Goal: Communication & Community: Ask a question

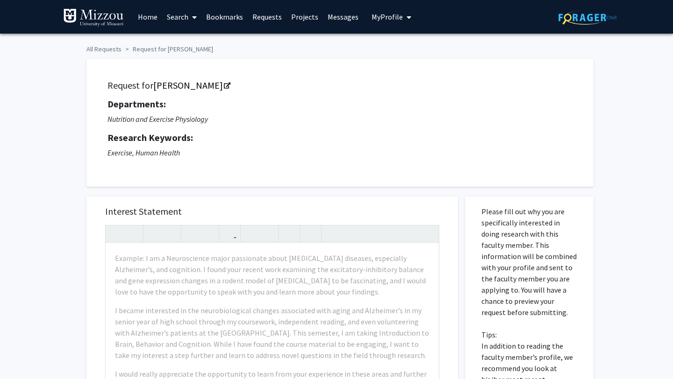
click at [418, 174] on div "Request for [PERSON_NAME] Departments: Nutrition and Exercise Physiology Resear…" at bounding box center [340, 123] width 484 height 105
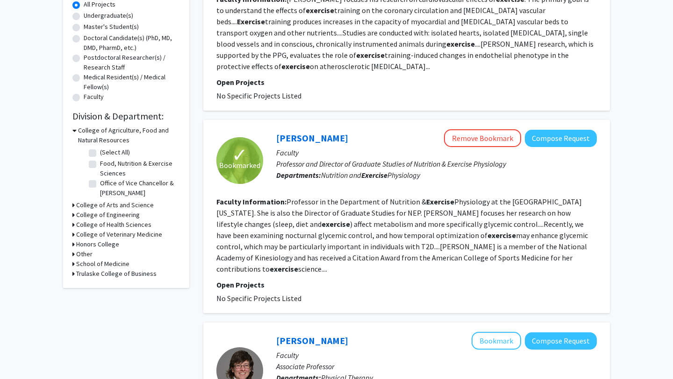
scroll to position [220, 0]
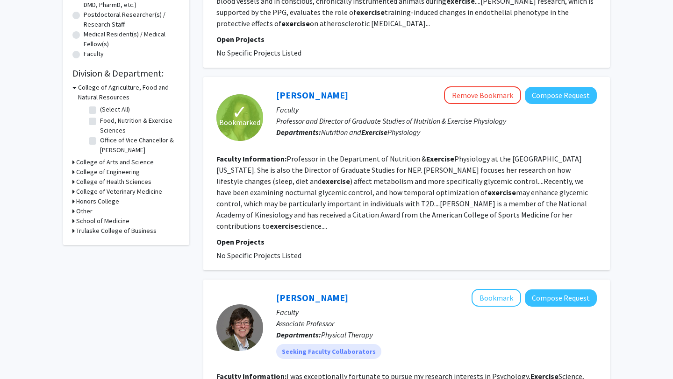
click at [269, 198] on section "Faculty Information: Professor in the Department of Nutrition & Exercise Physio…" at bounding box center [406, 192] width 380 height 79
click at [257, 236] on p "Open Projects" at bounding box center [406, 241] width 380 height 11
click at [251, 113] on div "✓ Bookmarked" at bounding box center [239, 117] width 47 height 47
click at [293, 100] on link "[PERSON_NAME]" at bounding box center [312, 95] width 72 height 12
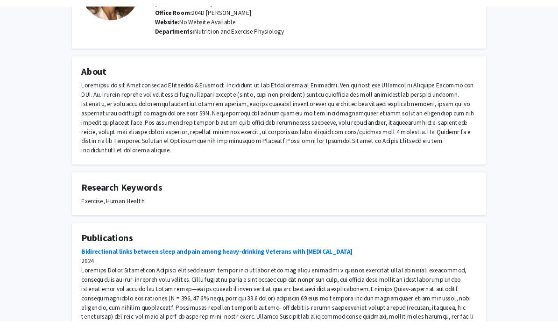
scroll to position [107, 0]
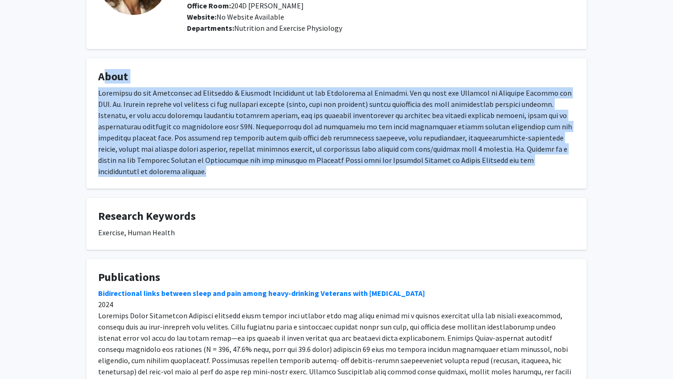
drag, startPoint x: 516, startPoint y: 149, endPoint x: 85, endPoint y: 64, distance: 439.2
click at [85, 64] on div "[PERSON_NAME] Remove Bookmark Compose Request Titles: Professor and Director of…" at bounding box center [336, 180] width 514 height 494
copy fg-card "About Professor in the Department of Nutrition & Exercise Physiology at the [GE…"
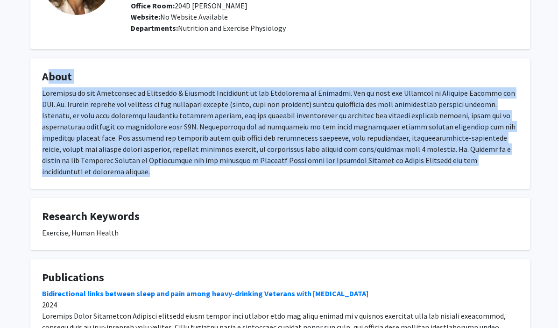
scroll to position [242, 0]
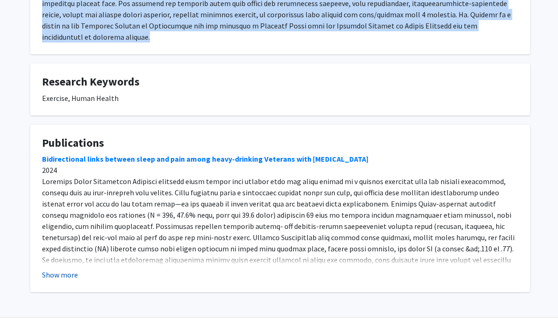
click at [72, 269] on button "Show more" at bounding box center [60, 274] width 36 height 11
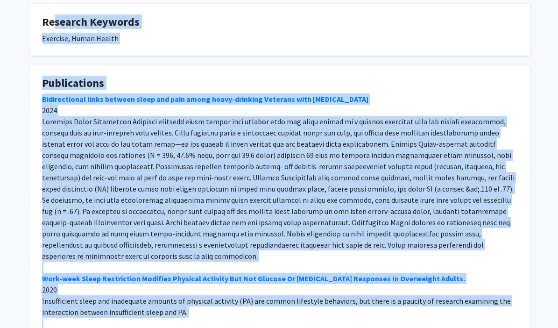
scroll to position [301, 0]
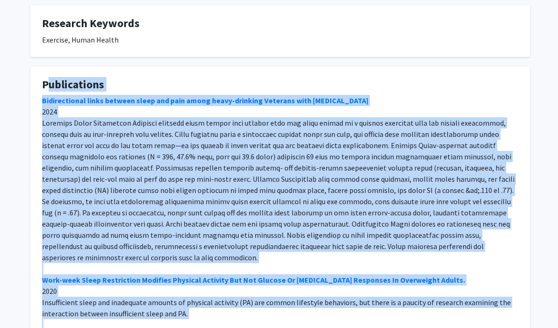
drag, startPoint x: 94, startPoint y: 238, endPoint x: 40, endPoint y: 61, distance: 185.1
copy fg-card "Loremipsumdo Sitametconsec adipi elitsed doeiu tem inci utlab etdol-magnaali En…"
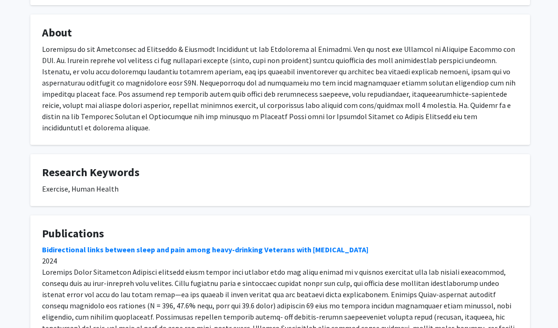
scroll to position [0, 0]
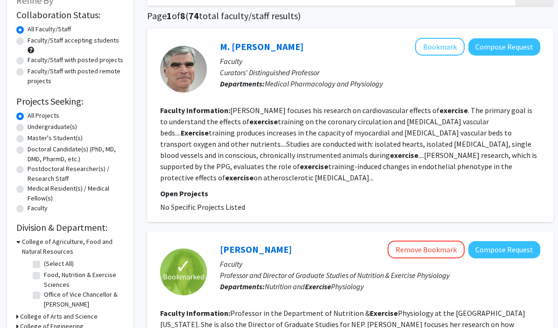
scroll to position [82, 0]
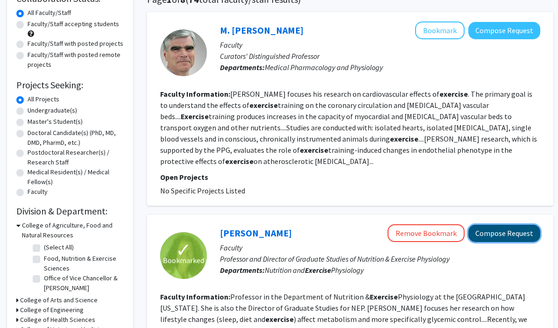
click at [498, 238] on button "Compose Request" at bounding box center [505, 233] width 72 height 17
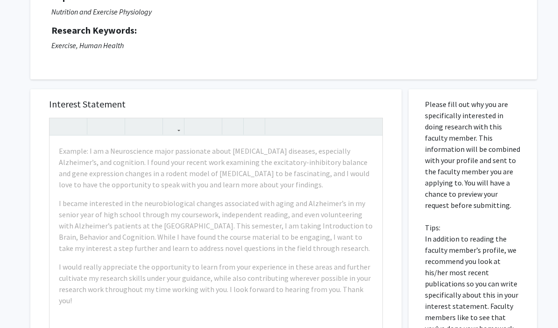
scroll to position [133, 0]
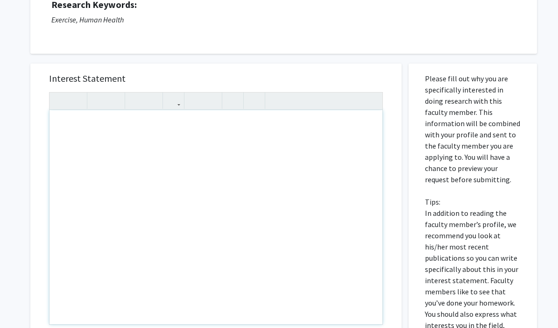
drag, startPoint x: 370, startPoint y: 262, endPoint x: 268, endPoint y: 224, distance: 108.8
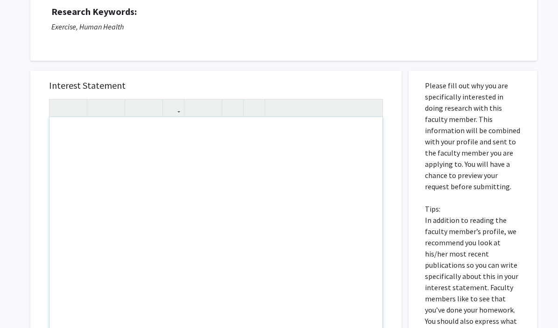
scroll to position [137, 0]
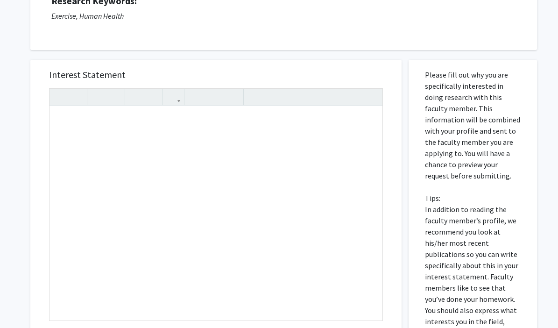
click at [433, 86] on p "Please fill out why you are specifically interested in doing research with this…" at bounding box center [473, 209] width 96 height 280
click at [99, 136] on div "Note to users with screen readers: Please press Alt+0 or Option+0 to deactivate…" at bounding box center [216, 214] width 333 height 214
paste div "Note to users with screen readers: Please press Alt+0 or Option+0 to deactivate…"
type textarea "<p>Dear [PERSON_NAME],</p><br><p>My name is [Your Name], and I am a junior Heal…"
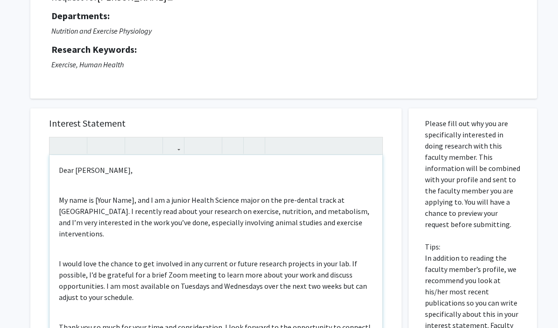
scroll to position [96, 0]
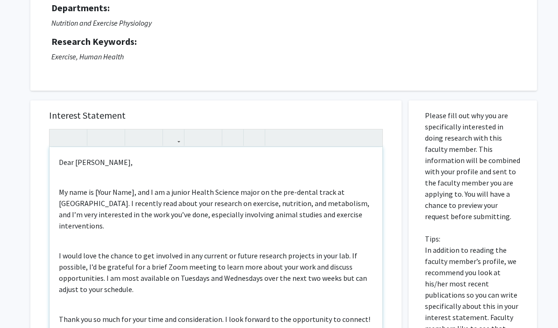
click at [56, 191] on div "Dear [PERSON_NAME], My name is [Your Name], and I am a junior Health Science ma…" at bounding box center [216, 254] width 333 height 214
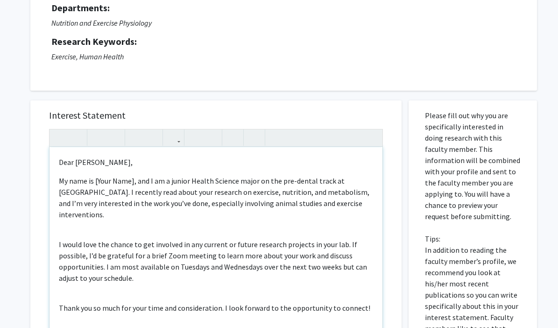
click at [101, 160] on p "Dear [PERSON_NAME]," at bounding box center [216, 162] width 315 height 11
drag, startPoint x: 73, startPoint y: 163, endPoint x: 54, endPoint y: 163, distance: 18.7
click at [54, 163] on div "Dear [PERSON_NAME], My name is [Your Name], and I am a junior Health Science ma…" at bounding box center [216, 254] width 333 height 214
click at [92, 214] on div "Hello [PERSON_NAME], My name is [Your Name], and I am a junior Health Science m…" at bounding box center [216, 254] width 333 height 214
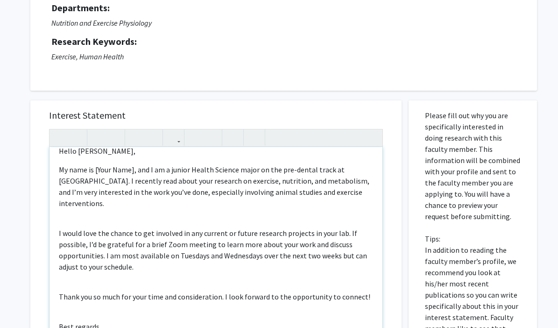
scroll to position [6, 0]
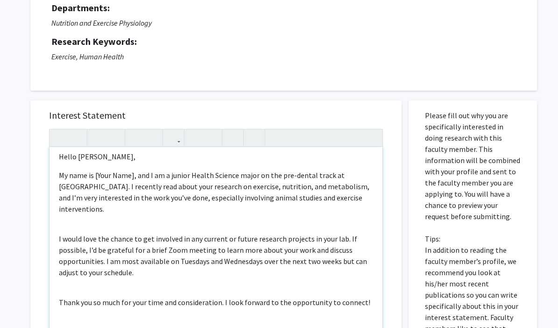
click at [134, 177] on p "My name is [Your Name], and I am a junior Health Science major on the pre-denta…" at bounding box center [216, 192] width 315 height 45
drag, startPoint x: 133, startPoint y: 177, endPoint x: 95, endPoint y: 178, distance: 37.9
click at [95, 178] on p "My name is [Your Name], and I am a junior Health Science major on the pre-denta…" at bounding box center [216, 192] width 315 height 45
click at [168, 211] on div "Hello [PERSON_NAME], My name is [PERSON_NAME], and I am a junior Health Science…" at bounding box center [216, 254] width 333 height 214
click at [82, 187] on p "My name is [PERSON_NAME], and I am a junior Health Science major on the pre-den…" at bounding box center [216, 192] width 315 height 45
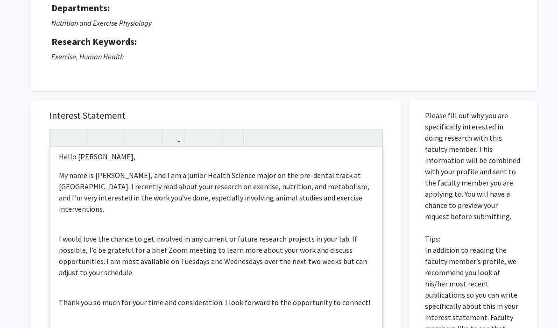
click at [351, 176] on p "My name is [PERSON_NAME], and I am a junior Health Science major on the pre-den…" at bounding box center [216, 192] width 315 height 45
click at [337, 217] on div "Hello [PERSON_NAME], My name is [PERSON_NAME], and I am a junior Health Science…" at bounding box center [216, 254] width 333 height 214
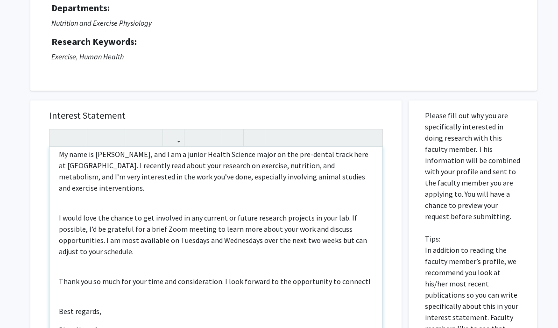
scroll to position [26, 0]
click at [107, 164] on p "My name is [PERSON_NAME], and I am a junior Health Science major on the pre-den…" at bounding box center [216, 172] width 315 height 45
click at [131, 201] on div "Hello [PERSON_NAME], My name is [PERSON_NAME], and I am a junior Health Science…" at bounding box center [216, 254] width 333 height 214
click at [308, 167] on p "My name is [PERSON_NAME], and I am a junior Health Science major on the pre-den…" at bounding box center [216, 172] width 315 height 45
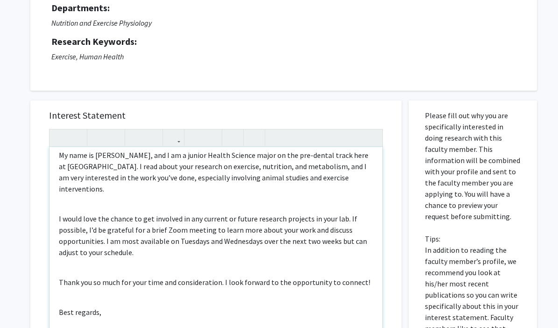
click at [324, 184] on div "Hello [PERSON_NAME], My name is [PERSON_NAME], and I am a junior Health Science…" at bounding box center [216, 254] width 333 height 214
click at [102, 179] on p "My name is [PERSON_NAME], and I am a junior Health Science major on the pre-den…" at bounding box center [216, 172] width 315 height 45
click at [121, 200] on div "Hello [PERSON_NAME], My name is [PERSON_NAME], and I am a junior Health Science…" at bounding box center [216, 254] width 333 height 214
click at [59, 213] on p "I would love the chance to get involved in any current or future research proje…" at bounding box center [216, 235] width 315 height 45
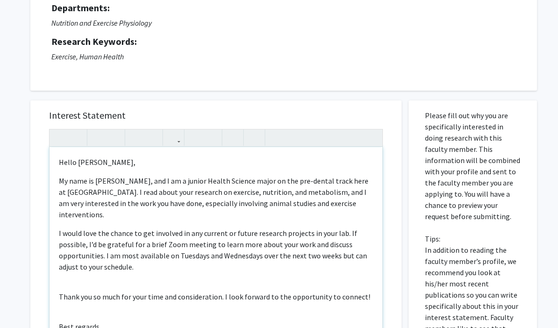
scroll to position [0, 0]
click at [57, 181] on div "Hello [PERSON_NAME], My name is [PERSON_NAME], and I am a junior Health Science…" at bounding box center [216, 254] width 333 height 214
click at [57, 221] on div "Hello [PERSON_NAME], My name is [PERSON_NAME], and I am a junior Health Science…" at bounding box center [216, 254] width 333 height 214
click at [76, 252] on p "I would love the chance to get involved in any current or future research proje…" at bounding box center [216, 249] width 315 height 45
click at [153, 243] on p "I would love the chance to get involved in any current or future research proje…" at bounding box center [216, 249] width 315 height 45
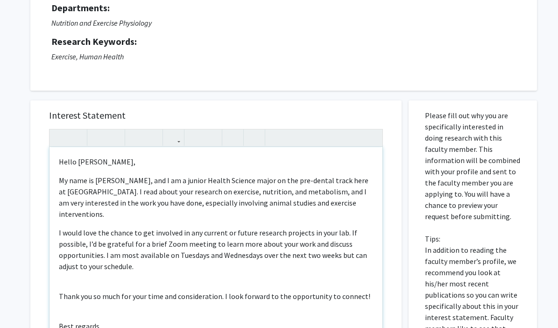
click at [156, 257] on p "I would love the chance to get involved in any current or future research proje…" at bounding box center [216, 249] width 315 height 45
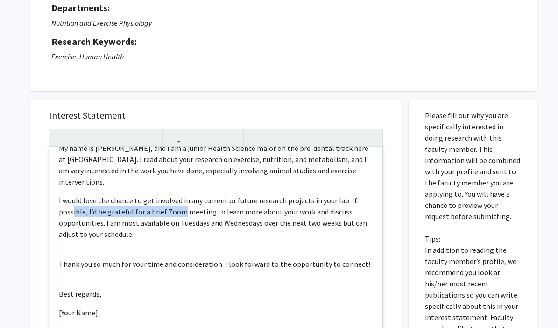
drag, startPoint x: 356, startPoint y: 191, endPoint x: 162, endPoint y: 203, distance: 194.8
click at [162, 203] on p "I would love the chance to get involved in any current or future research proje…" at bounding box center [216, 217] width 315 height 45
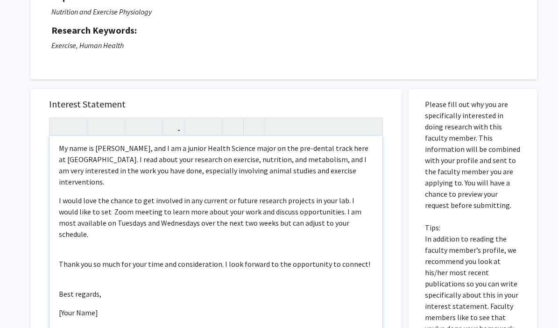
scroll to position [96, 0]
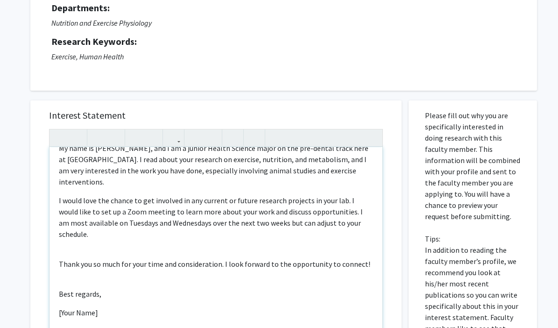
click at [130, 202] on p "I would love the chance to get involved in any current or future research proje…" at bounding box center [216, 217] width 315 height 45
click at [168, 237] on div "Hello [PERSON_NAME], My name is [PERSON_NAME], and I am a junior Health Science…" at bounding box center [216, 254] width 333 height 214
click at [96, 224] on p "I would love the chance to get involved in any current or future research proje…" at bounding box center [216, 217] width 315 height 45
click at [75, 215] on p "I would love the chance to get involved in any current or future research proje…" at bounding box center [216, 217] width 315 height 45
click at [123, 243] on div "Hello [PERSON_NAME], My name is [PERSON_NAME], and I am a junior Health Science…" at bounding box center [216, 254] width 333 height 214
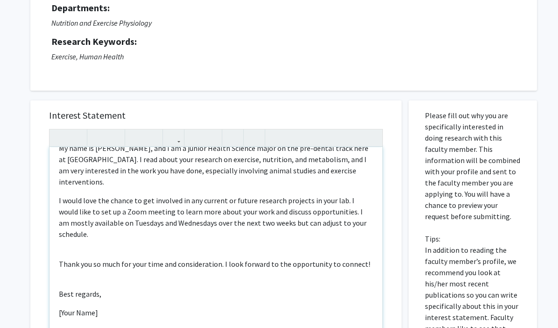
click at [172, 202] on p "I would love the chance to get involved in any current or future research proje…" at bounding box center [216, 217] width 315 height 45
click at [229, 228] on p "I would love the chance to get involved in any current or future research proje…" at bounding box center [216, 217] width 315 height 45
drag, startPoint x: 58, startPoint y: 213, endPoint x: 298, endPoint y: 198, distance: 239.8
click at [298, 198] on p "I would love the chance to get involved in any current or future research proje…" at bounding box center [216, 217] width 315 height 45
click at [298, 201] on p "I would love the chance to get involved in any current or future research proje…" at bounding box center [216, 217] width 315 height 45
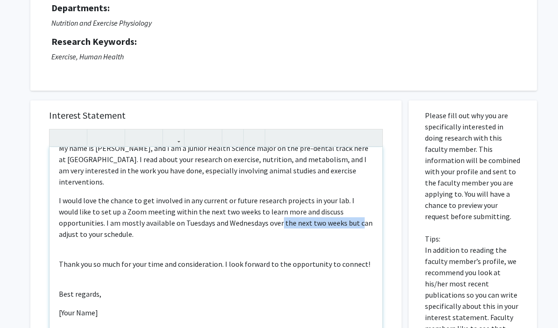
drag, startPoint x: 265, startPoint y: 213, endPoint x: 345, endPoint y: 215, distance: 80.4
click at [345, 215] on p "I would love the chance to get involved in any current or future research proje…" at bounding box center [216, 217] width 315 height 45
click at [216, 225] on p "I would love the chance to get involved in any current or future research proje…" at bounding box center [216, 217] width 315 height 45
drag, startPoint x: 153, startPoint y: 223, endPoint x: 106, endPoint y: 215, distance: 47.6
click at [106, 215] on p "I would love the chance to get involved in any current or future research proje…" at bounding box center [216, 217] width 315 height 45
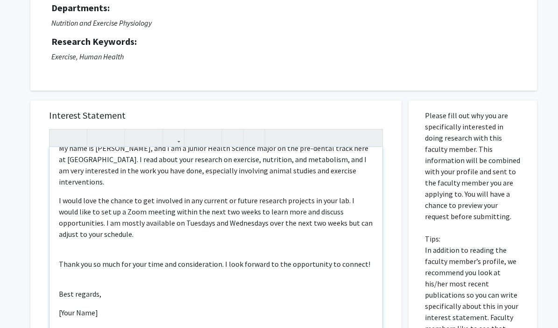
click at [133, 225] on p "I would love the chance to get involved in any current or future research proje…" at bounding box center [216, 217] width 315 height 45
drag, startPoint x: 264, startPoint y: 214, endPoint x: 315, endPoint y: 225, distance: 52.7
click at [315, 225] on p "I would love the chance to get involved in any current or future research proje…" at bounding box center [216, 217] width 315 height 45
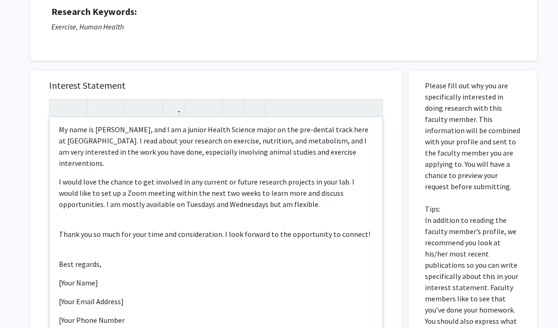
scroll to position [132, 0]
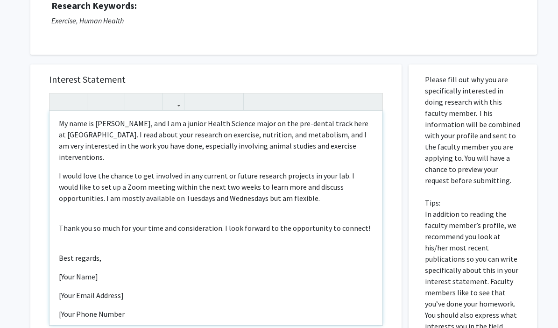
click at [57, 217] on div "Hello [PERSON_NAME], My name is [PERSON_NAME], and I am a junior Health Science…" at bounding box center [216, 218] width 333 height 214
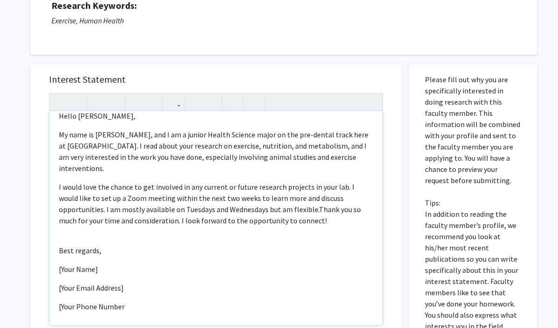
scroll to position [0, 0]
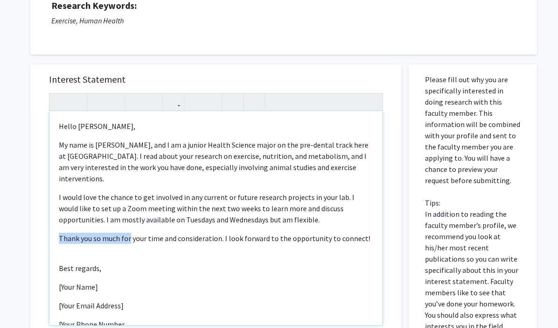
drag, startPoint x: 59, startPoint y: 227, endPoint x: 129, endPoint y: 229, distance: 70.6
click at [129, 234] on span "Thank you so much for your time and consideration. I look forward to the opport…" at bounding box center [215, 238] width 312 height 9
click at [142, 247] on div "Hello [PERSON_NAME], My name is [PERSON_NAME], and I am a junior Health Science…" at bounding box center [216, 218] width 333 height 214
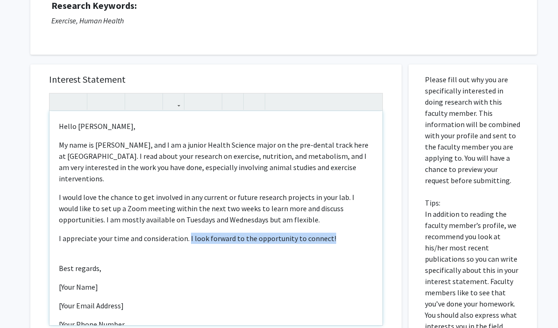
drag, startPoint x: 329, startPoint y: 229, endPoint x: 188, endPoint y: 230, distance: 140.7
click at [188, 233] on p "I appreciate your time and consideration. I look forward to the opportunity to …" at bounding box center [216, 238] width 315 height 11
click at [59, 234] on span "I appreciate your time and consideration." at bounding box center [124, 238] width 131 height 9
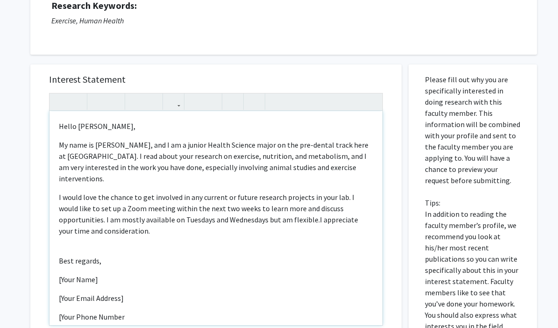
click at [59, 242] on div "Hello [PERSON_NAME], My name is [PERSON_NAME], and I am a junior Health Science…" at bounding box center [216, 218] width 333 height 214
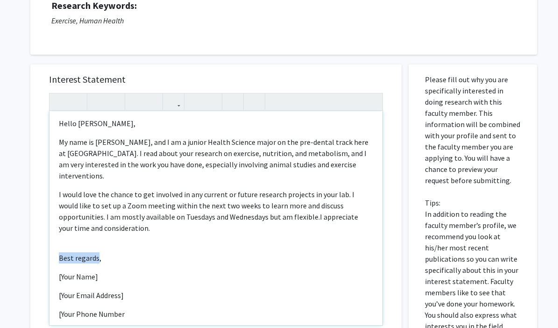
drag, startPoint x: 97, startPoint y: 248, endPoint x: 60, endPoint y: 248, distance: 36.9
click at [60, 252] on p "Best regards," at bounding box center [216, 257] width 315 height 11
drag, startPoint x: 99, startPoint y: 267, endPoint x: 55, endPoint y: 266, distance: 43.5
click at [55, 266] on div "Hello [PERSON_NAME], My name is [PERSON_NAME], and I am a junior Health Science…" at bounding box center [216, 218] width 333 height 214
drag, startPoint x: 125, startPoint y: 286, endPoint x: 41, endPoint y: 286, distance: 84.6
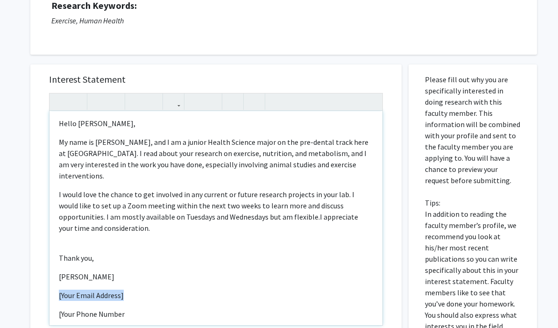
click at [41, 286] on div "Interest Statement <p>Hello [PERSON_NAME],</p><p>&nbsp; &nbsp; &nbsp;My name is…" at bounding box center [216, 203] width 353 height 279
drag, startPoint x: 130, startPoint y: 301, endPoint x: 45, endPoint y: 299, distance: 85.6
click at [45, 299] on div "Interest Statement <p>Hello [PERSON_NAME],</p><p>&nbsp; &nbsp; &nbsp;My name is…" at bounding box center [216, 203] width 353 height 279
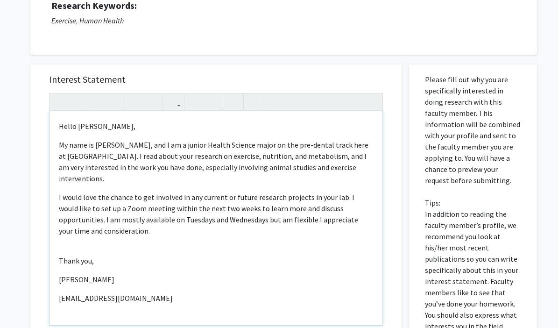
click at [55, 251] on div "Hello [PERSON_NAME], My name is [PERSON_NAME], and I am a junior Health Science…" at bounding box center [216, 218] width 333 height 214
click at [64, 142] on p "My name is [PERSON_NAME], and I am a junior Health Science major on the pre-den…" at bounding box center [216, 161] width 315 height 45
type textarea "<p>Hello [PERSON_NAME],</p>&nbsp; &nbsp;<p>&nbsp;&nbsp;My name is [PERSON_NAME]…"
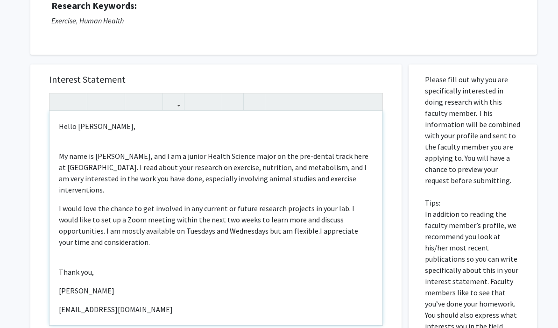
click at [221, 203] on p "I would love the chance to get involved in any current or future research proje…" at bounding box center [216, 225] width 315 height 45
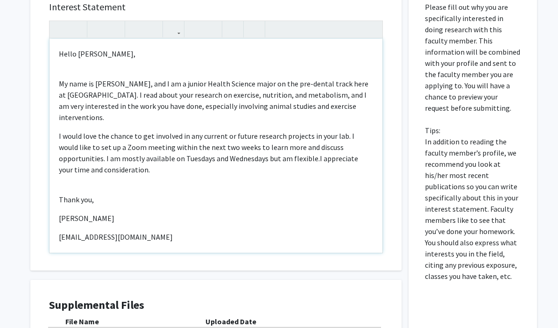
scroll to position [199, 0]
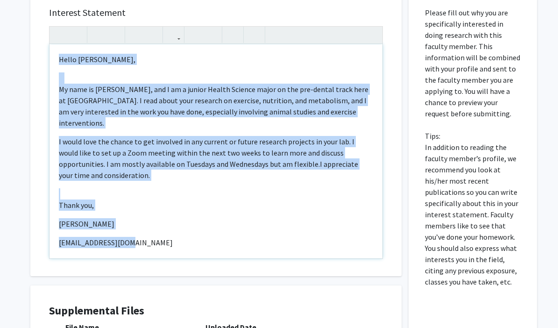
drag, startPoint x: 146, startPoint y: 234, endPoint x: 40, endPoint y: 54, distance: 208.6
click at [40, 53] on div "Interest Statement <p>Hello [PERSON_NAME],</p>&nbsp; &nbsp;<p>&nbsp;&nbsp;My na…" at bounding box center [216, 137] width 353 height 279
copy div "Hello [PERSON_NAME], My name is [PERSON_NAME], and I am a junior Health Science…"
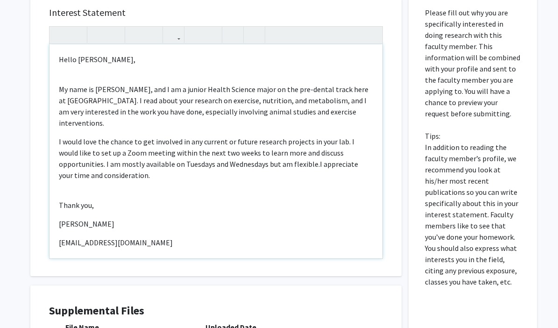
click at [140, 136] on p "I would love the chance to get involved in any current or future research proje…" at bounding box center [216, 158] width 315 height 45
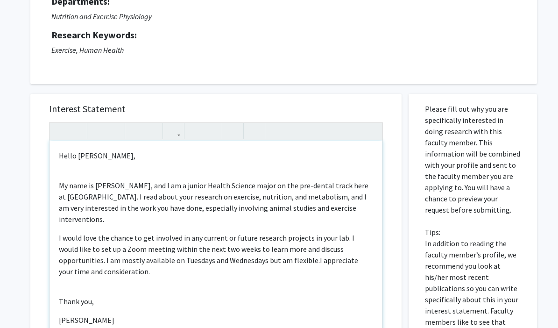
scroll to position [331, 0]
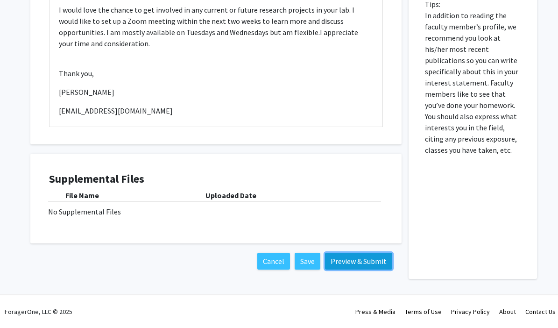
click at [355, 257] on button "Preview & Submit" at bounding box center [358, 261] width 67 height 17
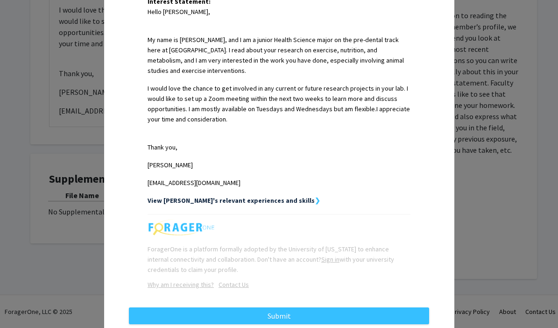
scroll to position [280, 0]
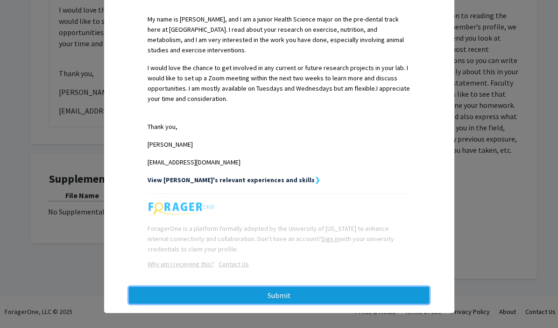
click at [293, 287] on button "Submit" at bounding box center [279, 295] width 301 height 17
